Goal: Information Seeking & Learning: Learn about a topic

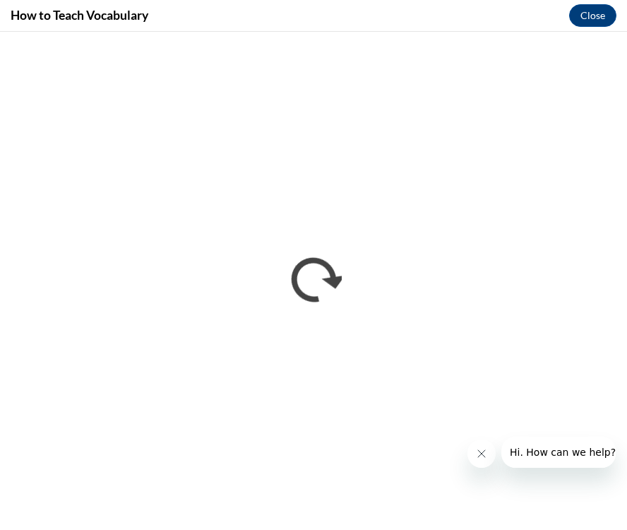
scroll to position [659, 0]
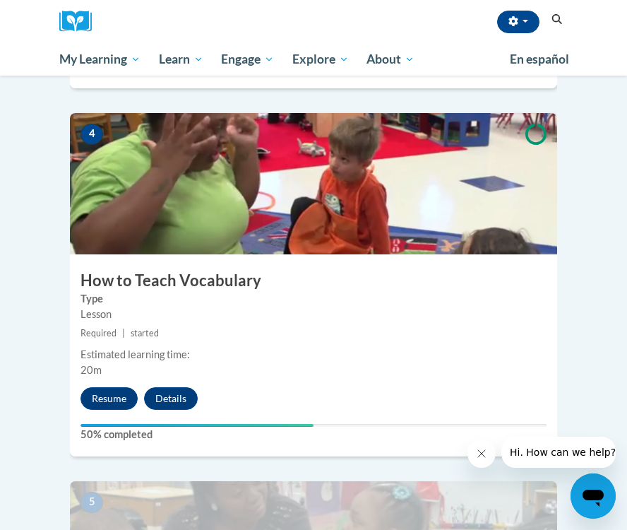
scroll to position [1349, 0]
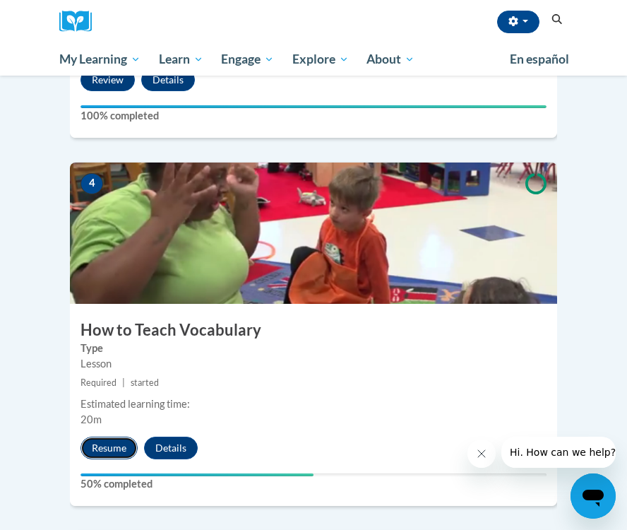
click at [113, 437] on button "Resume" at bounding box center [109, 448] width 57 height 23
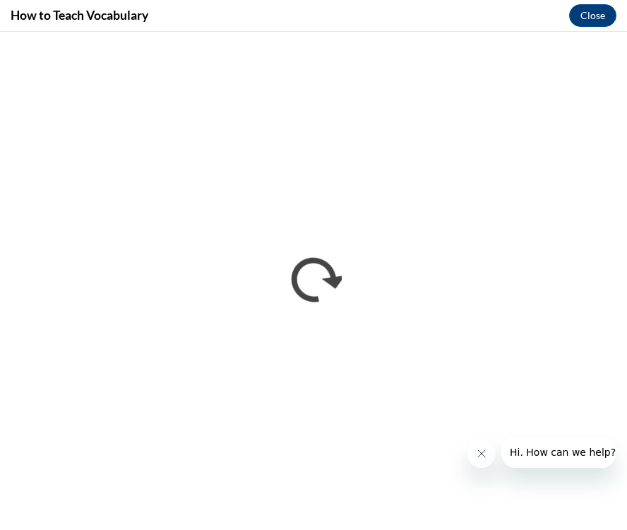
scroll to position [1118, 0]
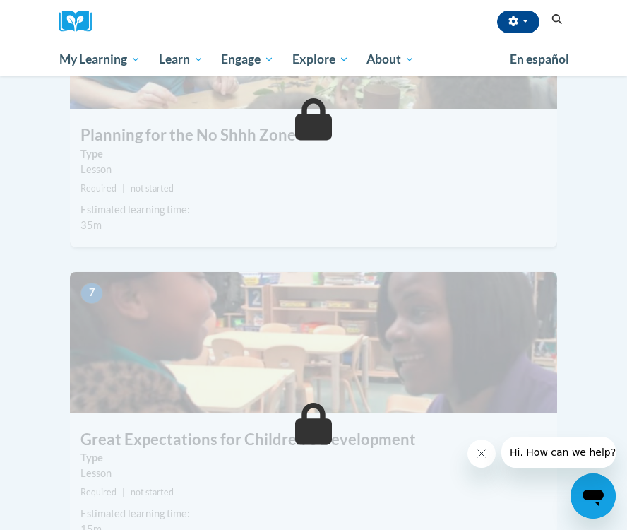
scroll to position [2252, 0]
